Goal: Task Accomplishment & Management: Manage account settings

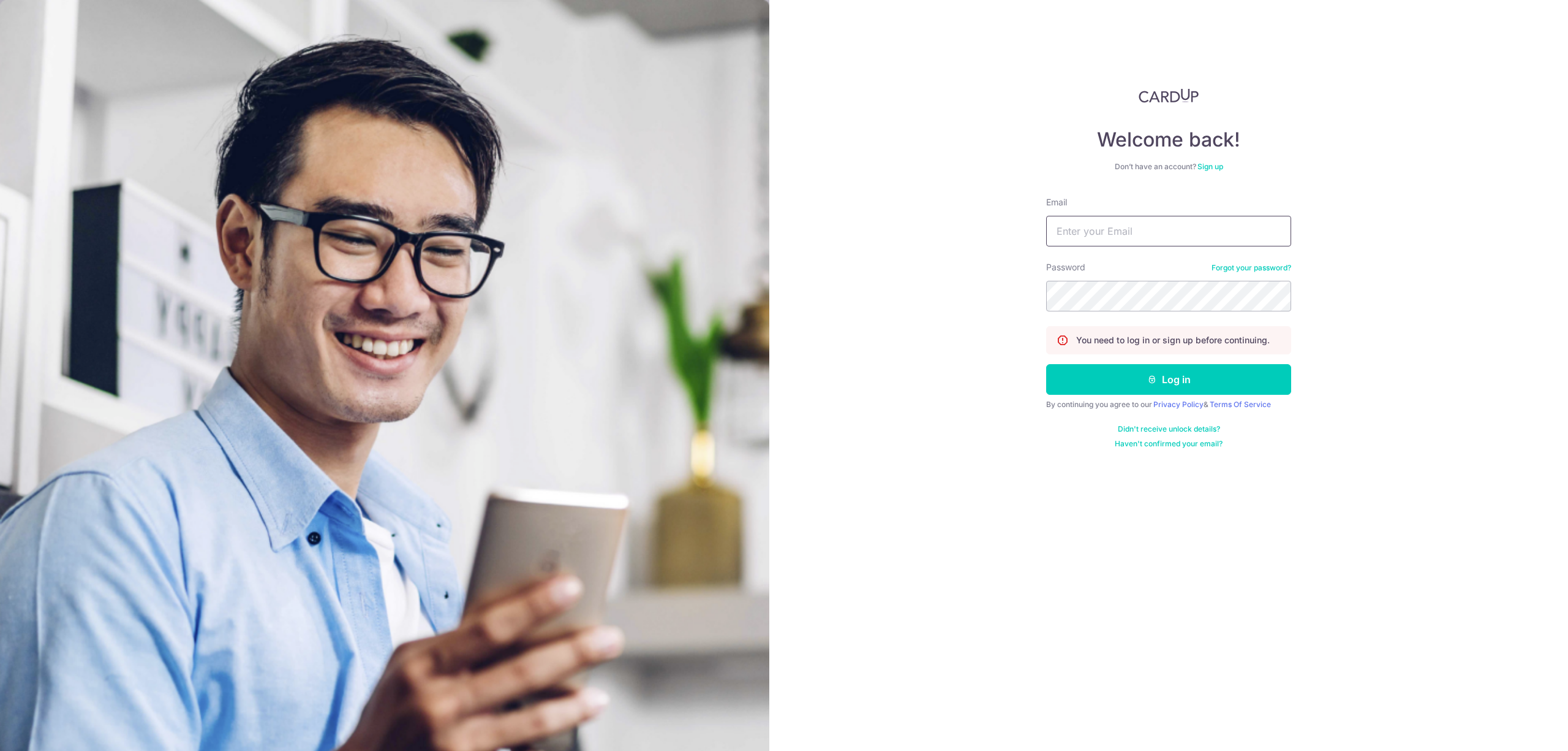
click at [1130, 228] on input "Email" at bounding box center [1168, 231] width 245 height 31
type input "[EMAIL_ADDRESS][DOMAIN_NAME]"
click at [1046, 364] on button "Log in" at bounding box center [1168, 379] width 245 height 31
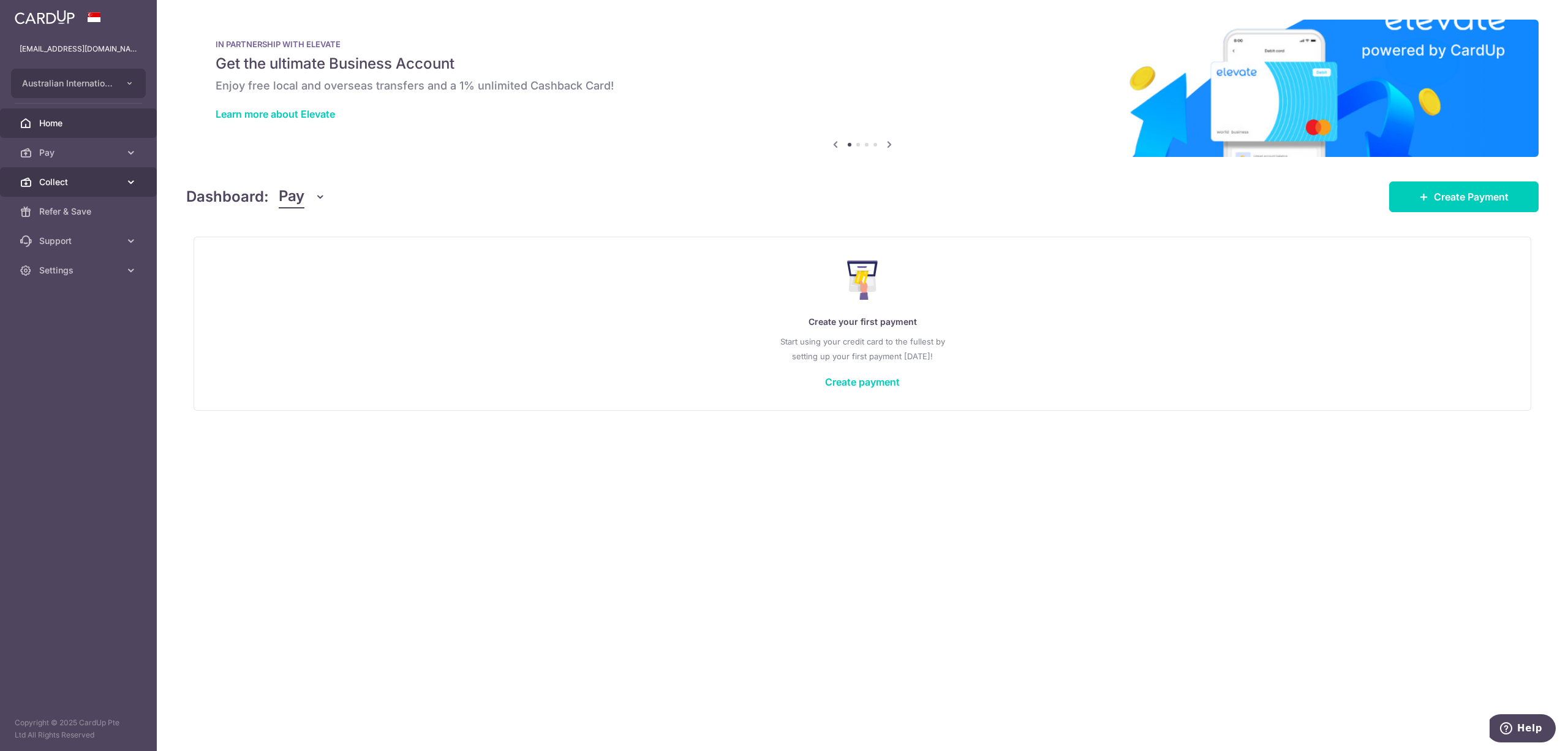
click at [55, 181] on span "Collect" at bounding box center [80, 182] width 81 height 12
click at [49, 210] on span "Dashboard" at bounding box center [80, 211] width 81 height 12
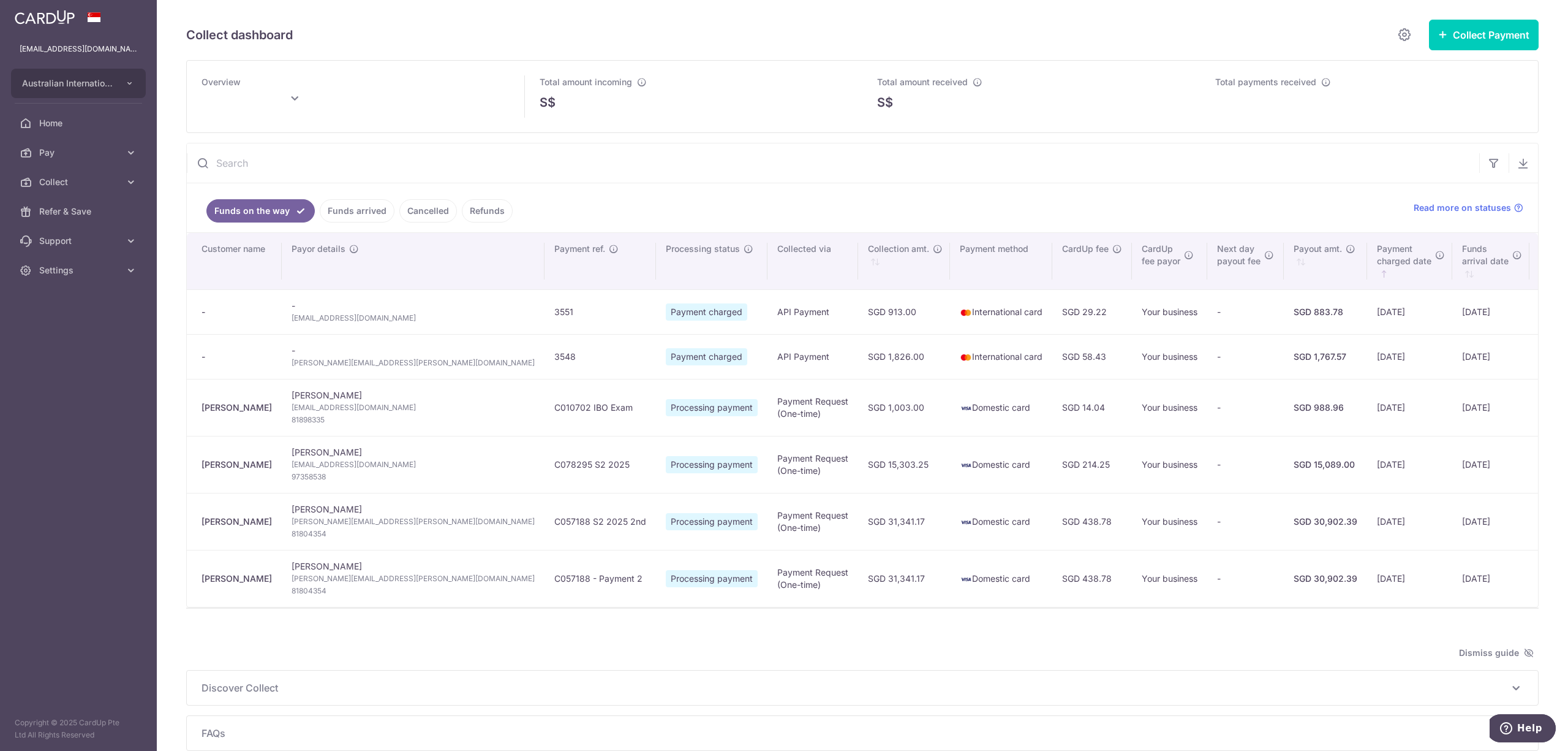
click at [375, 211] on link "Funds arrived" at bounding box center [357, 211] width 75 height 23
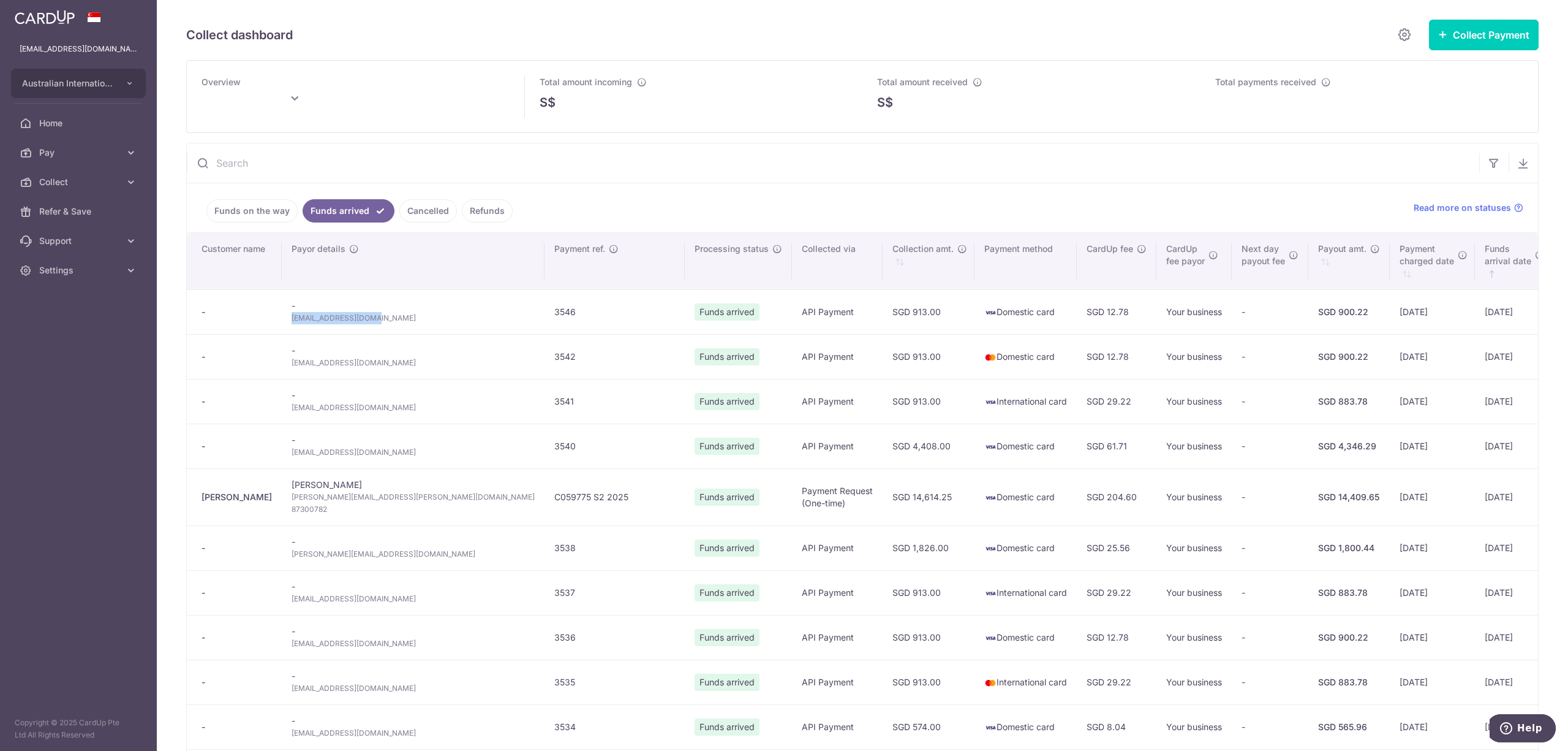
drag, startPoint x: 396, startPoint y: 321, endPoint x: 296, endPoint y: 332, distance: 100.6
click at [296, 332] on td "- [EMAIL_ADDRESS][DOMAIN_NAME]" at bounding box center [413, 312] width 263 height 45
copy span "[EMAIL_ADDRESS][DOMAIN_NAME]"
type input "[DATE]"
drag, startPoint x: 378, startPoint y: 368, endPoint x: 293, endPoint y: 374, distance: 85.2
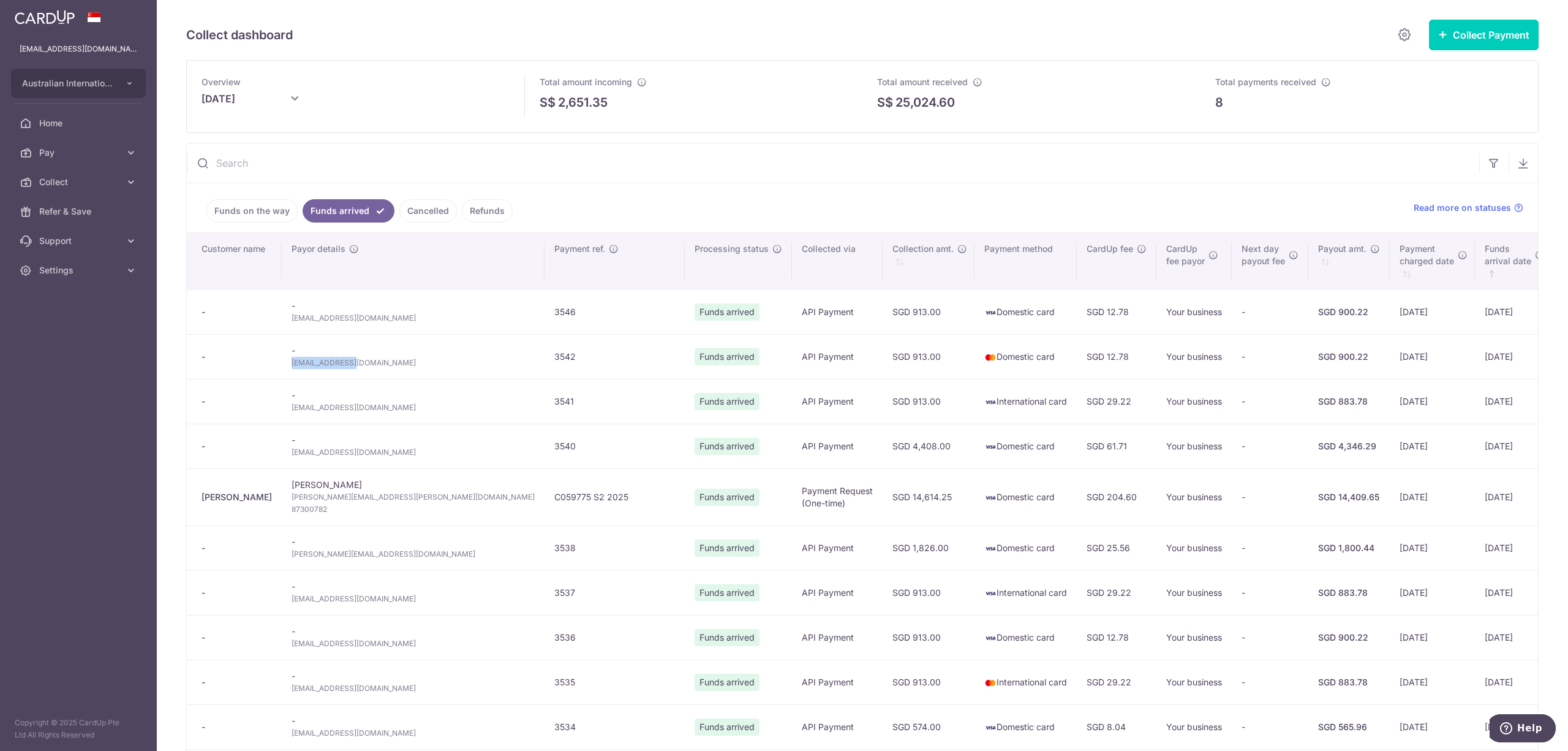
click at [293, 374] on td "- nyckylim@me.com" at bounding box center [413, 357] width 263 height 45
copy span "nyckylim@me.com"
drag, startPoint x: 405, startPoint y: 452, endPoint x: 293, endPoint y: 462, distance: 112.4
click at [293, 462] on td "- ericbabewang@icloud.com" at bounding box center [413, 446] width 263 height 45
copy span "ericbabewang@icloud.com"
